Goal: Navigation & Orientation: Find specific page/section

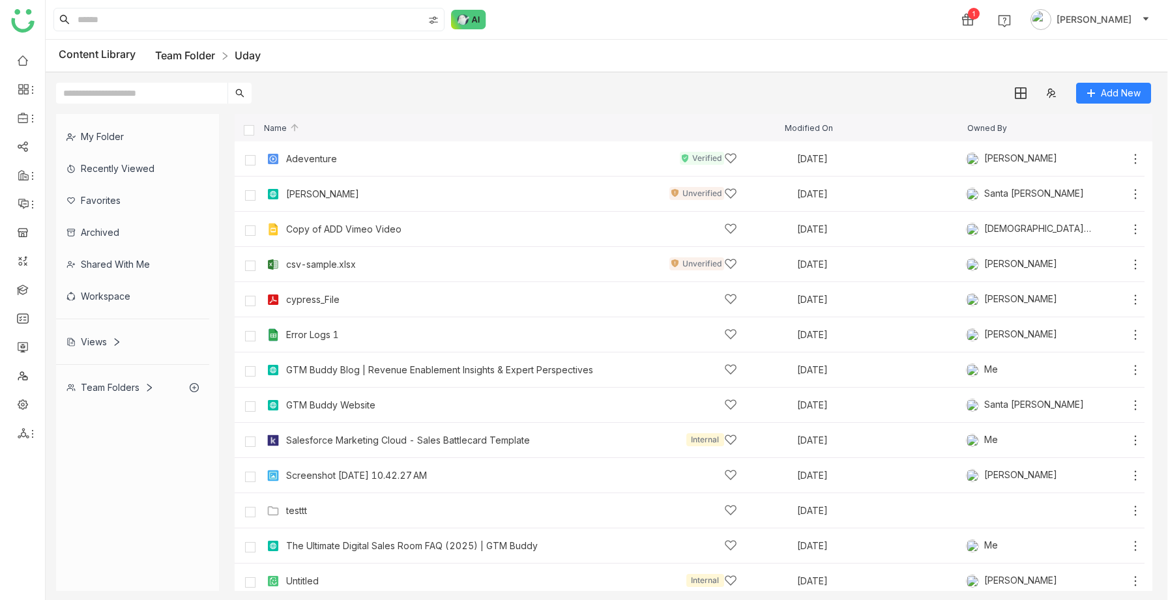
click at [190, 53] on link "Team Folder" at bounding box center [185, 55] width 60 height 13
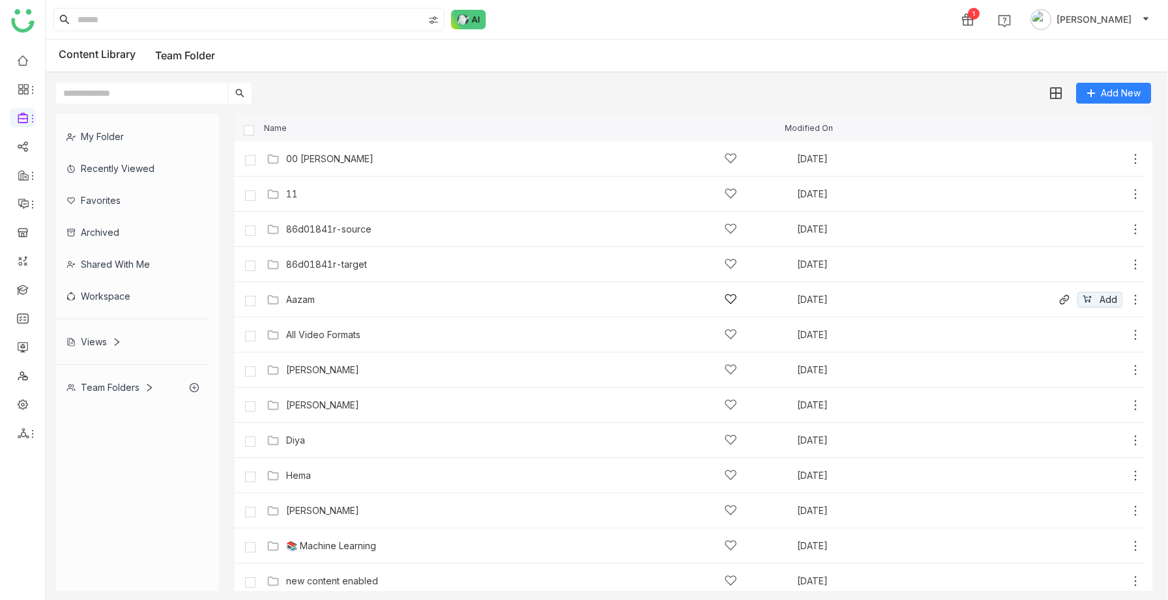
click at [308, 299] on div "Aazam" at bounding box center [300, 300] width 29 height 10
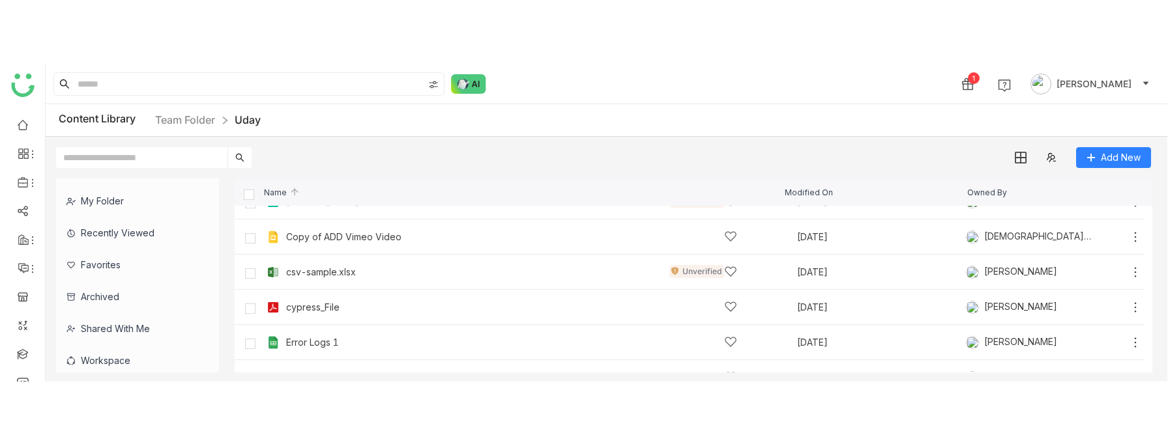
scroll to position [80, 0]
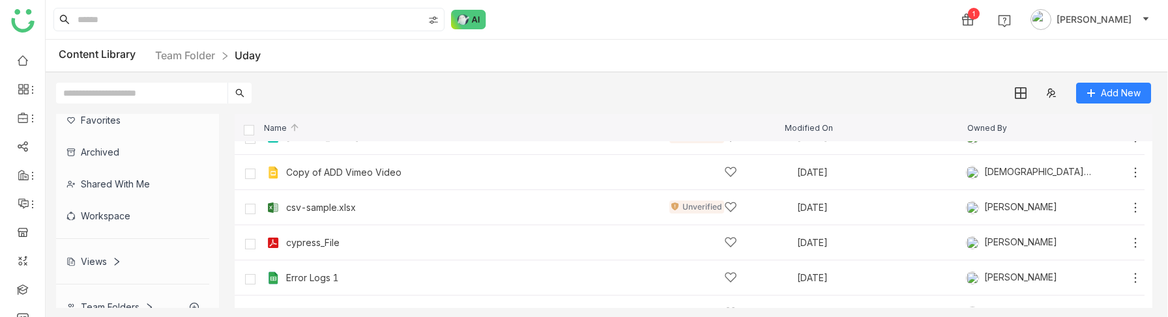
click at [97, 254] on div "Views" at bounding box center [132, 262] width 153 height 32
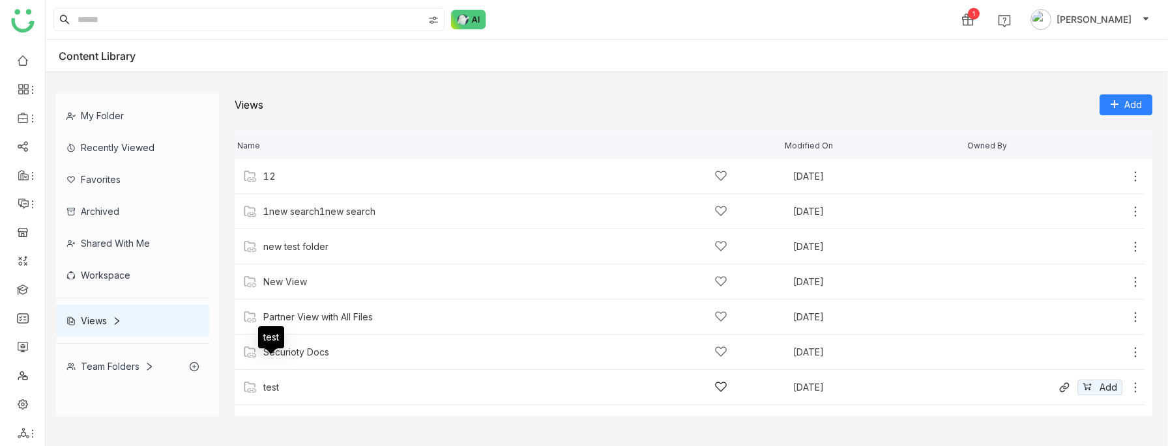
scroll to position [24, 0]
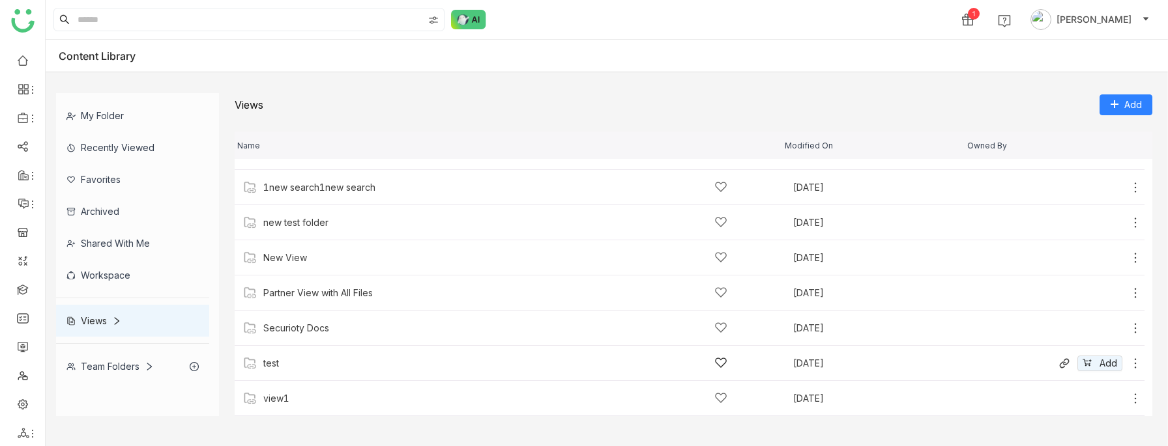
click at [284, 317] on div "test" at bounding box center [495, 364] width 464 height 14
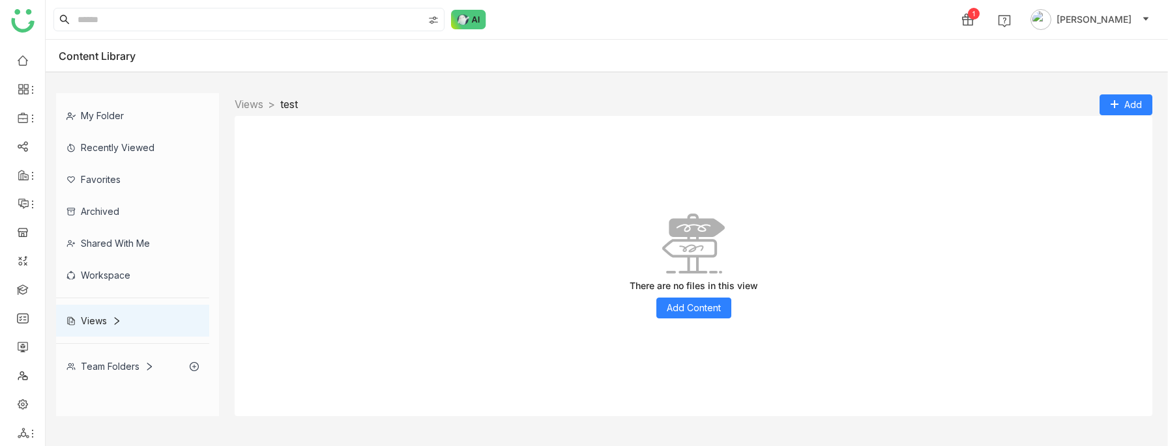
click at [252, 111] on nz-breadcrumb "Views > test >" at bounding box center [266, 104] width 63 height 16
click at [256, 103] on link "Views" at bounding box center [249, 104] width 29 height 13
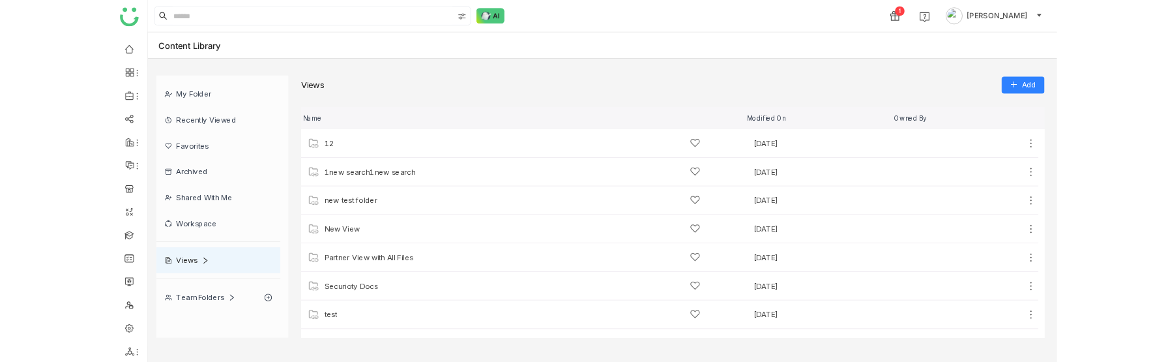
scroll to position [24, 0]
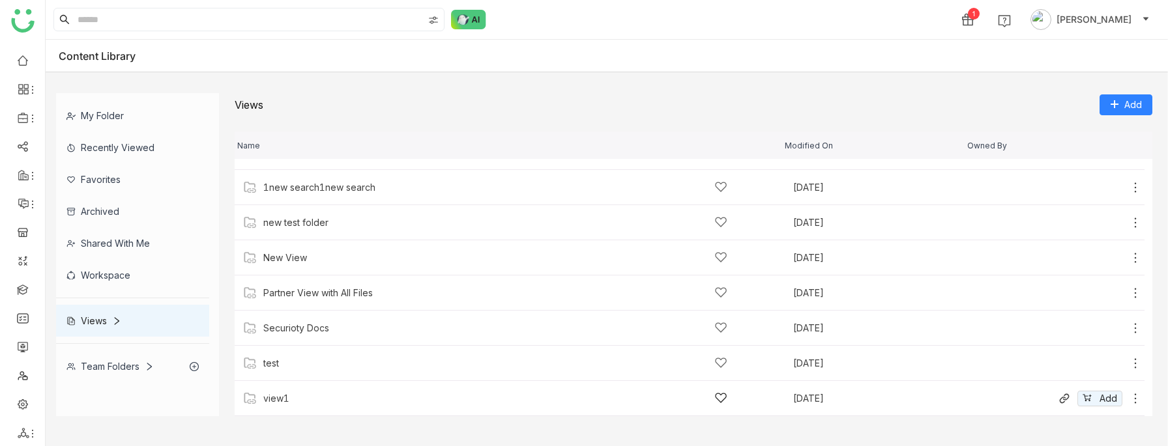
click at [257, 317] on div "view1" at bounding box center [502, 399] width 516 height 14
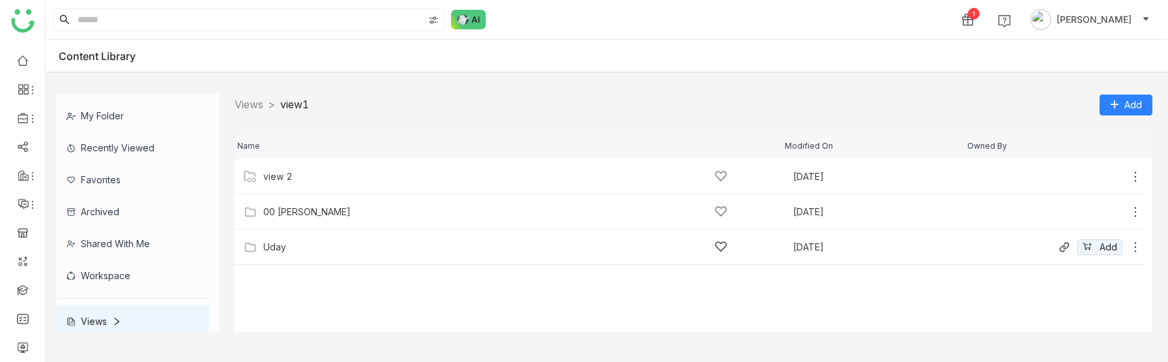
click at [262, 256] on div "Uday Aug 18, 2025 Add" at bounding box center [690, 246] width 910 height 35
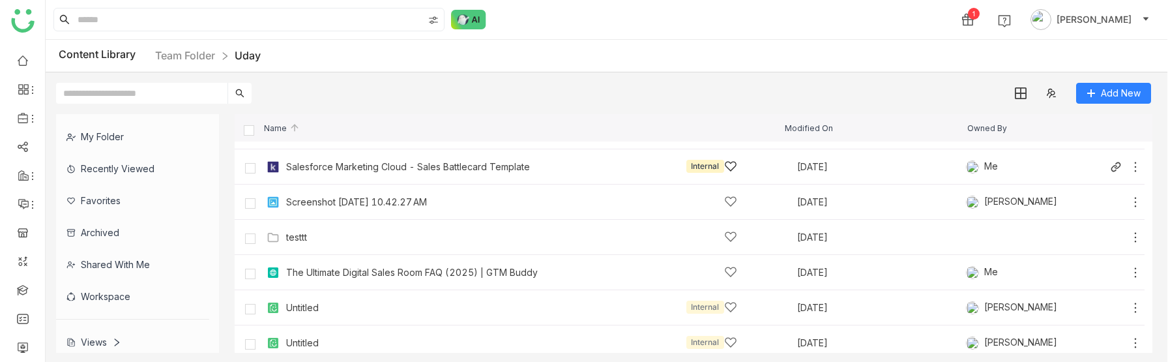
scroll to position [264, 0]
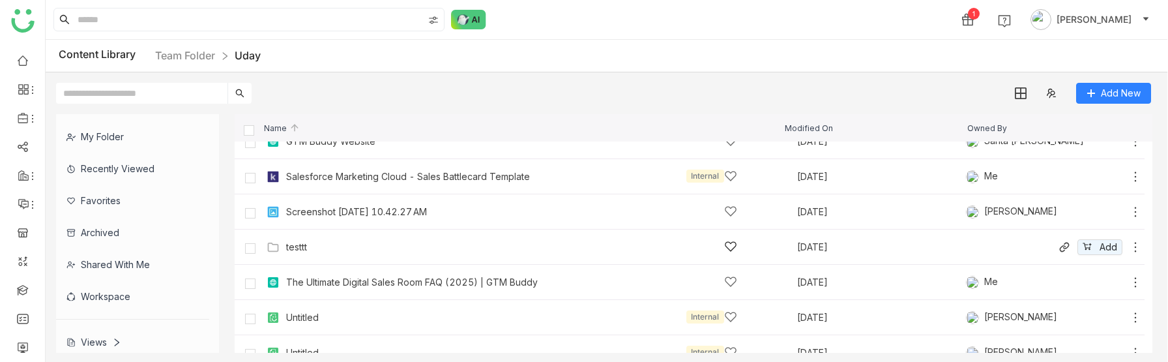
click at [332, 246] on div "testtt" at bounding box center [511, 247] width 451 height 14
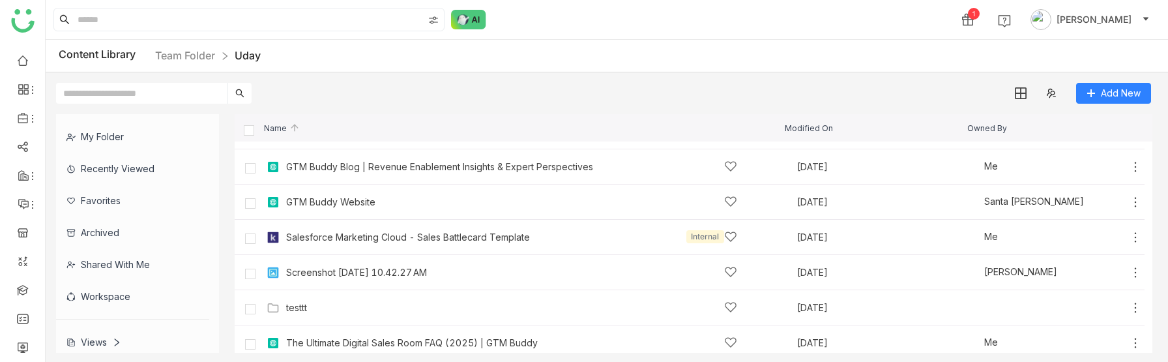
scroll to position [214, 0]
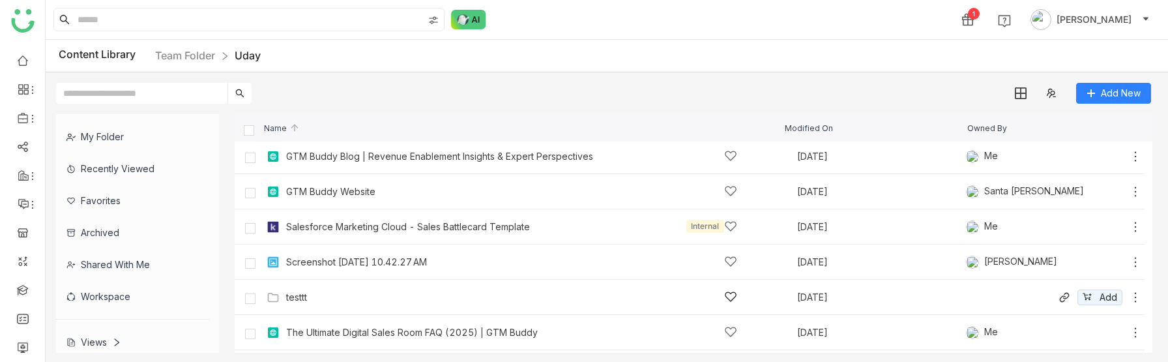
click at [310, 290] on div "testtt" at bounding box center [511, 297] width 451 height 14
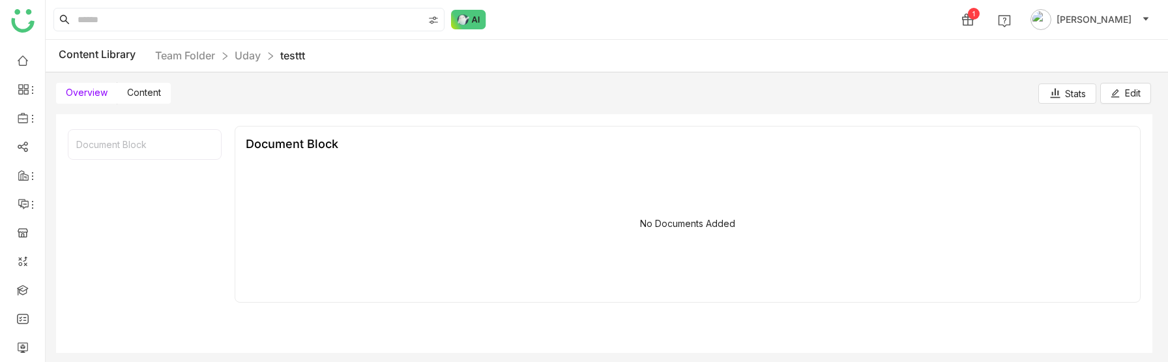
click at [156, 93] on span "Content" at bounding box center [144, 92] width 34 height 11
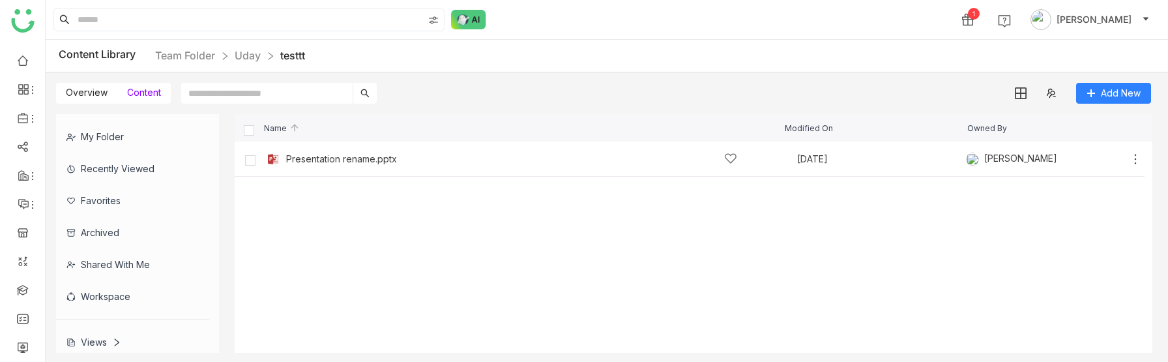
click at [91, 93] on span "Overview" at bounding box center [87, 92] width 42 height 11
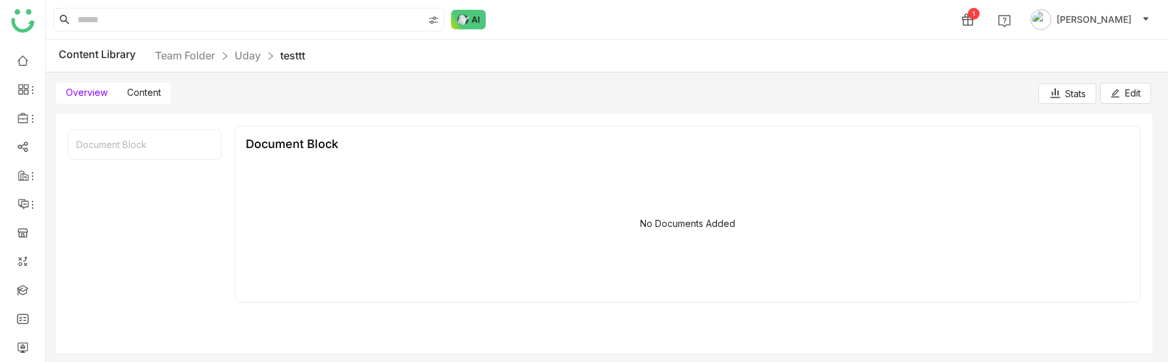
click at [128, 94] on span "Content" at bounding box center [144, 92] width 34 height 11
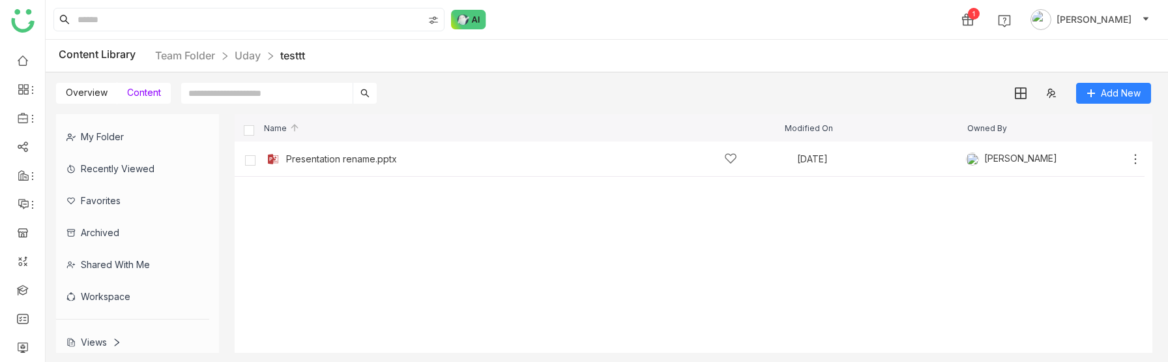
click at [96, 95] on span "Overview" at bounding box center [87, 92] width 42 height 11
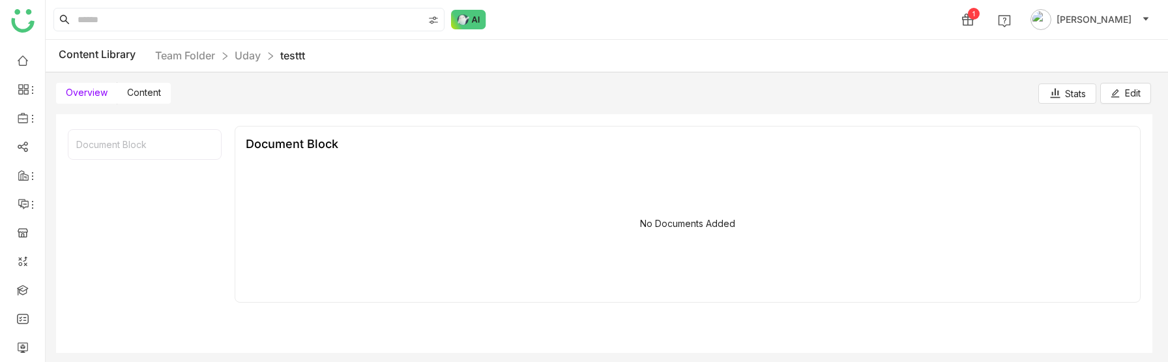
click at [154, 93] on span "Content" at bounding box center [144, 92] width 34 height 11
